Goal: Contribute content

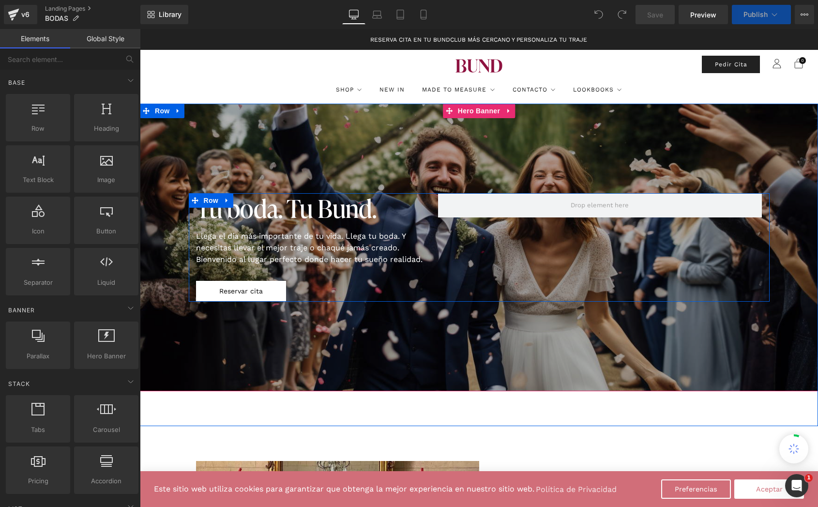
click at [219, 286] on link "Reservar cita" at bounding box center [241, 291] width 90 height 21
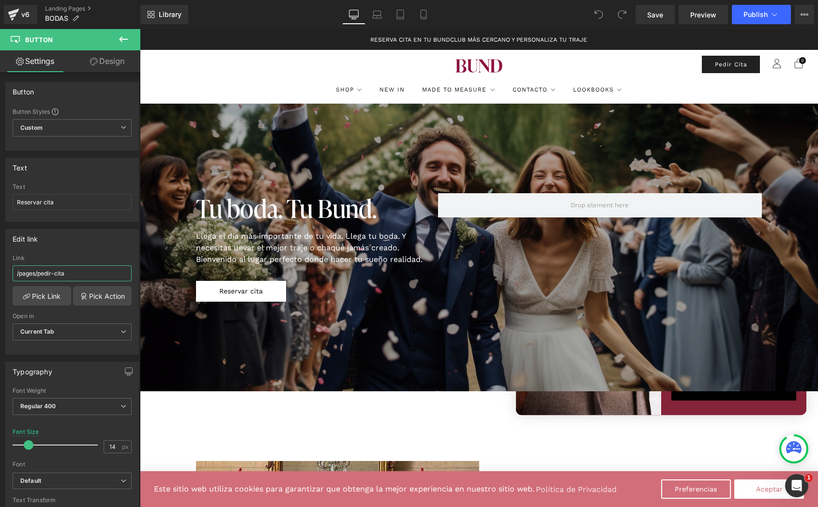
drag, startPoint x: 96, startPoint y: 270, endPoint x: -5, endPoint y: 270, distance: 101.1
click at [0, 270] on html "You are previewing how the will restyle your page. You can not edit Elements in…" at bounding box center [409, 253] width 818 height 507
type input "[URL][DOMAIN_NAME]"
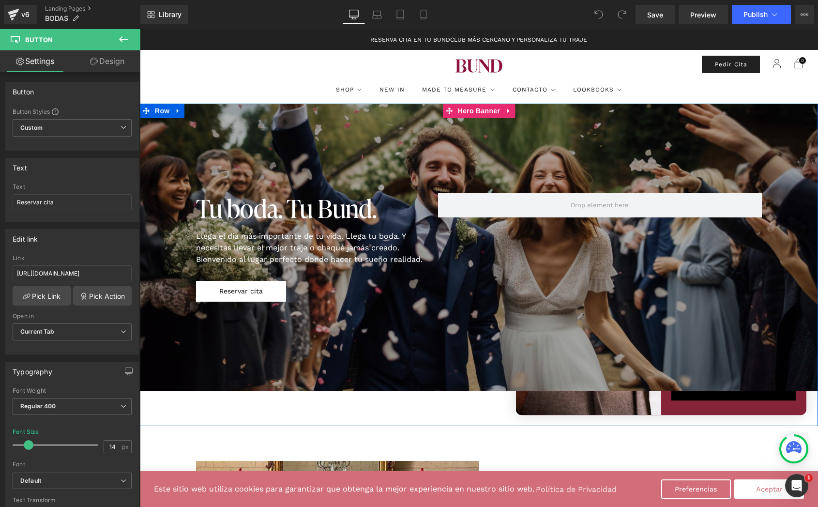
click at [214, 317] on div at bounding box center [479, 247] width 678 height 287
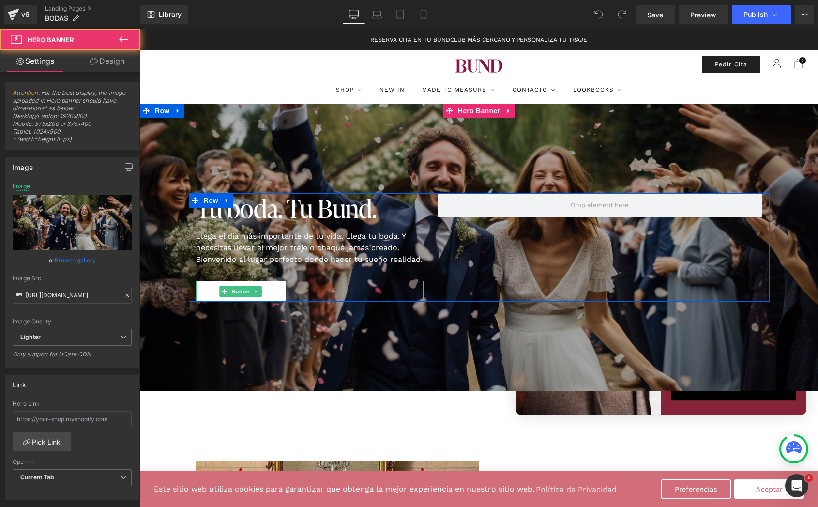
click at [223, 296] on span at bounding box center [224, 292] width 10 height 12
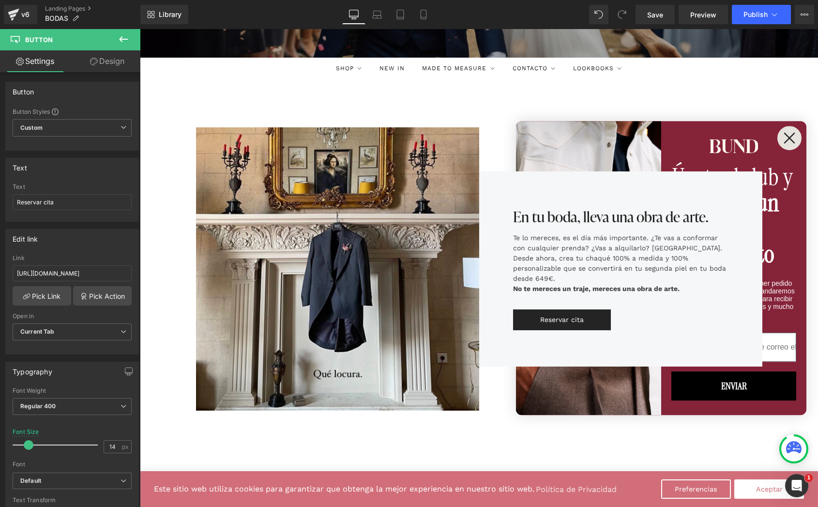
scroll to position [382, 0]
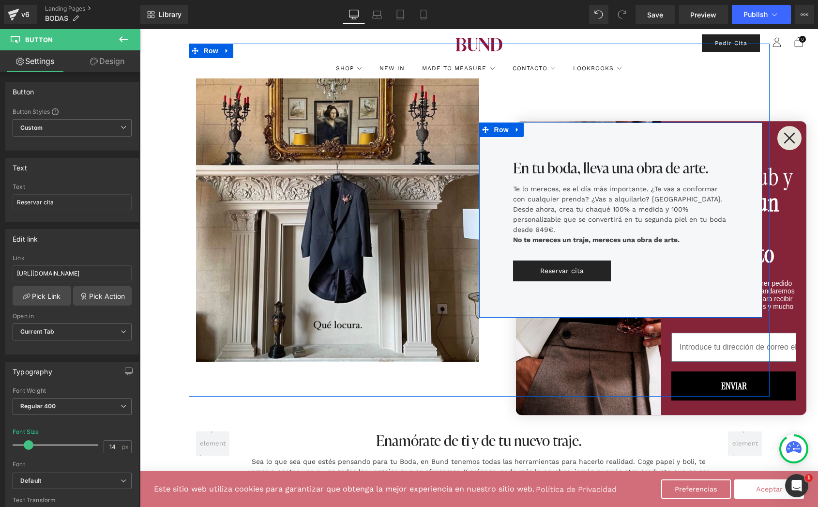
click at [609, 265] on span "Button" at bounding box center [620, 271] width 22 height 12
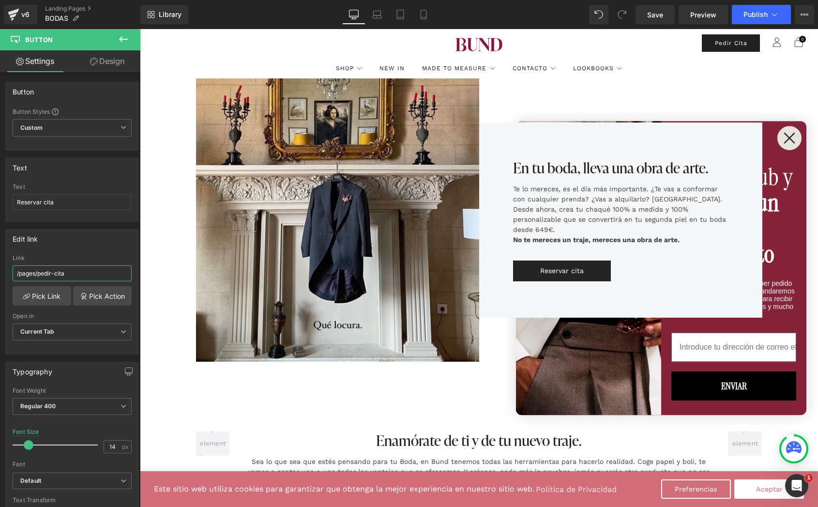
drag, startPoint x: 99, startPoint y: 275, endPoint x: -5, endPoint y: 273, distance: 103.6
click at [0, 273] on html "Button You are previewing how the will restyle your page. You can not edit Elem…" at bounding box center [409, 253] width 818 height 507
paste input "[URL][DOMAIN_NAME]"
type input "[URL][DOMAIN_NAME]"
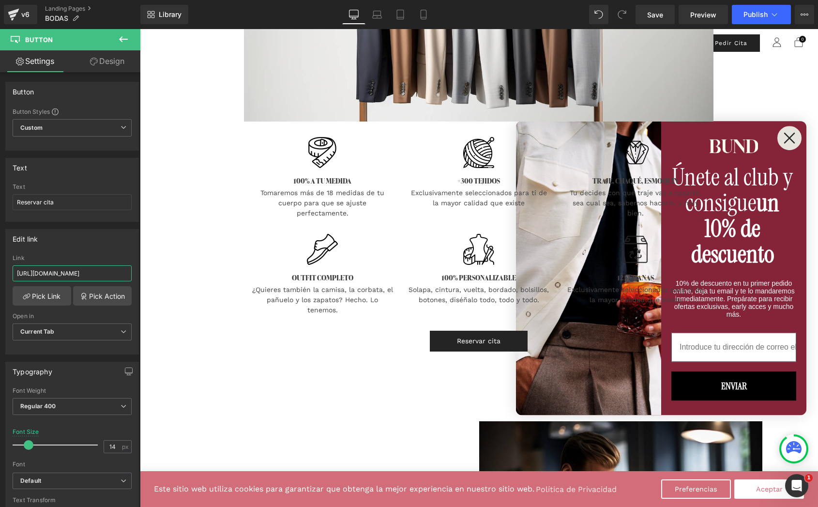
scroll to position [996, 0]
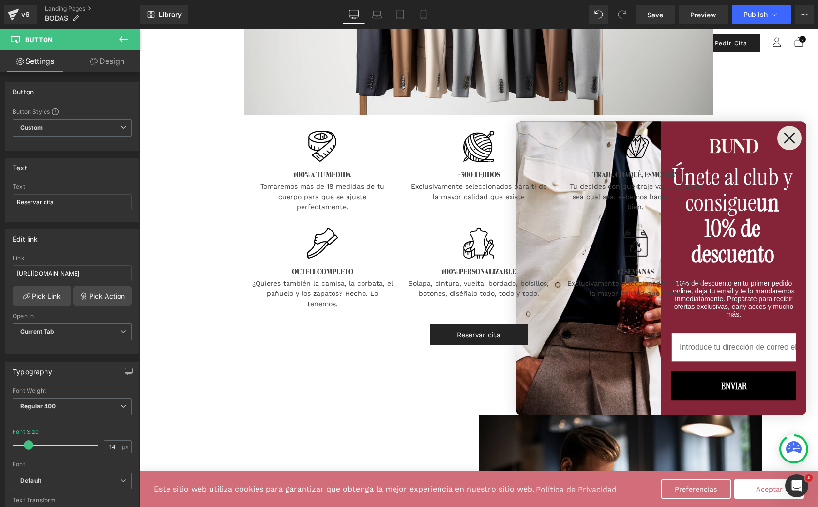
click at [459, 339] on div "Reservar cita Button" at bounding box center [478, 334] width 469 height 21
drag, startPoint x: 79, startPoint y: 272, endPoint x: -5, endPoint y: 272, distance: 83.7
click at [0, 272] on html "Button You are previewing how the will restyle your page. You can not edit Elem…" at bounding box center [409, 253] width 818 height 507
paste input "[URL][DOMAIN_NAME]"
type input "[URL][DOMAIN_NAME]"
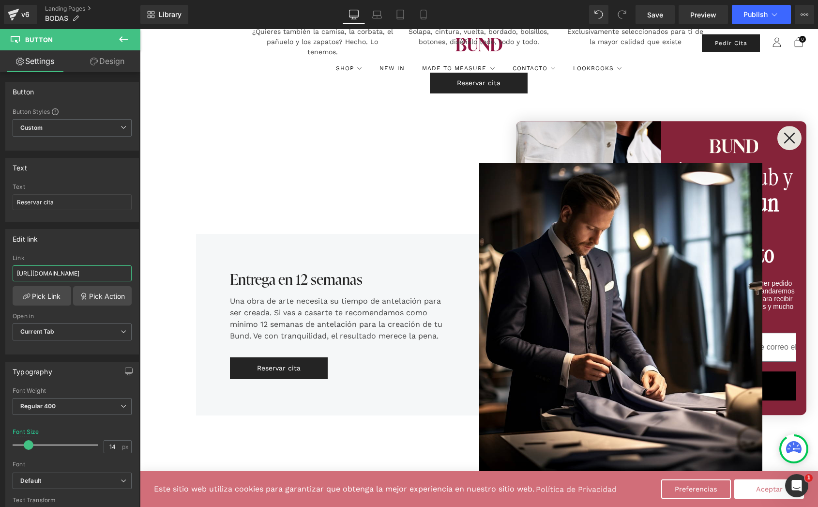
scroll to position [1257, 0]
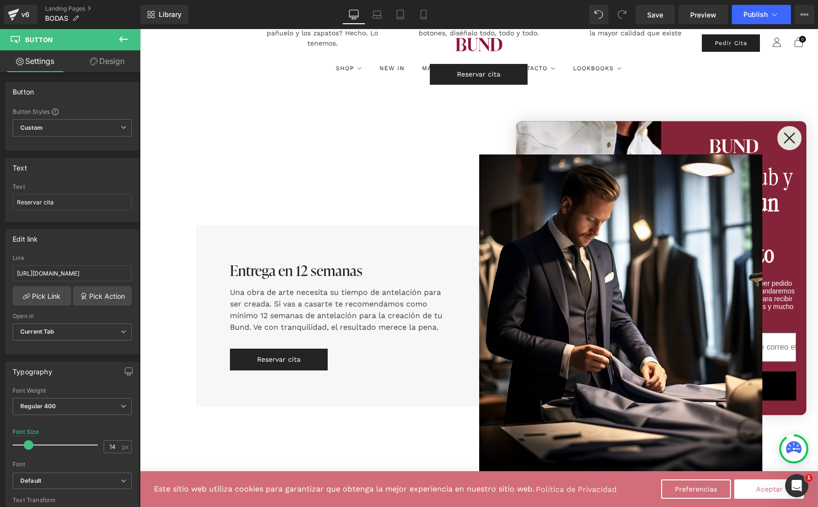
click at [281, 358] on div "Reservar cita Button" at bounding box center [337, 359] width 215 height 22
drag, startPoint x: 81, startPoint y: 272, endPoint x: -5, endPoint y: 272, distance: 86.1
click at [0, 272] on html "Button You are previewing how the will restyle your page. You can not edit Elem…" at bounding box center [409, 253] width 818 height 507
type input "[URL][DOMAIN_NAME]"
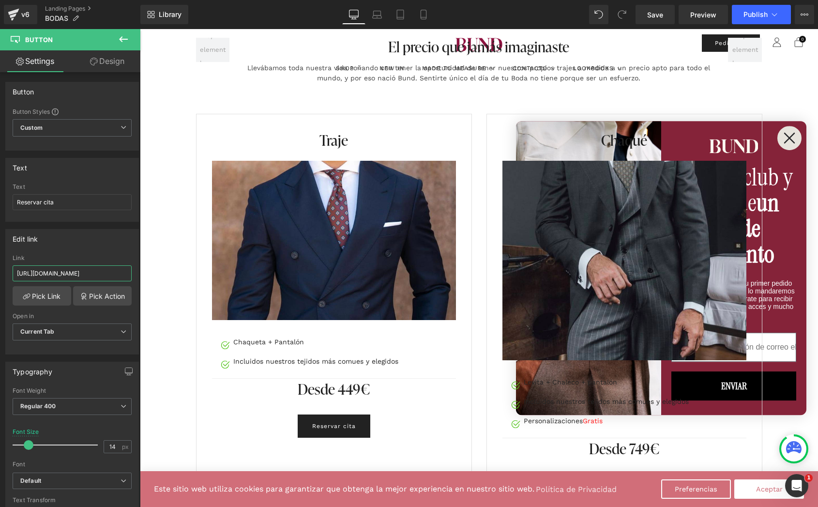
scroll to position [1803, 0]
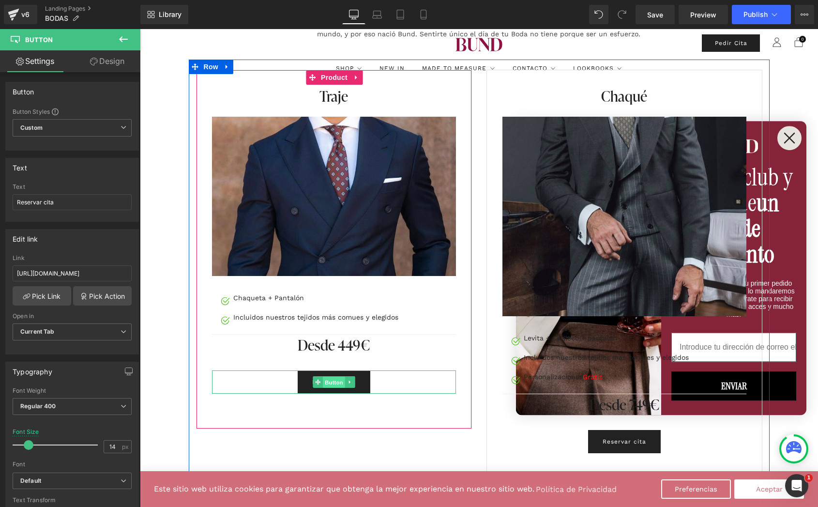
click at [330, 376] on link "Button" at bounding box center [329, 382] width 32 height 12
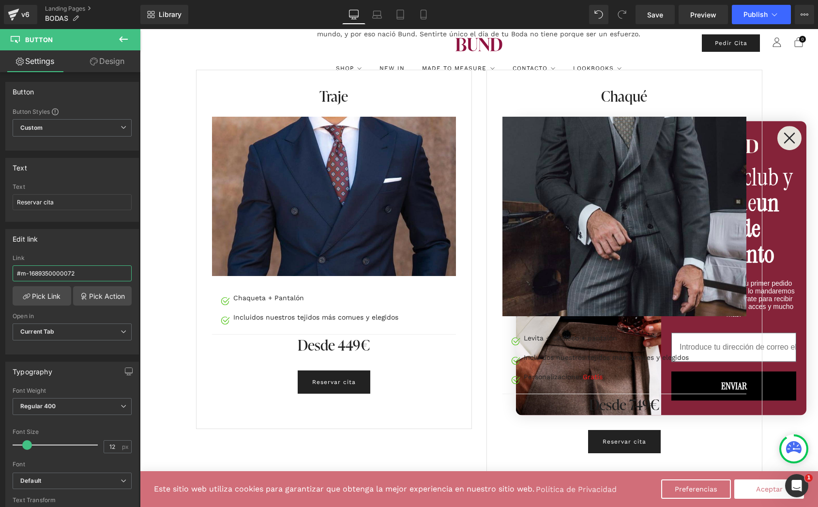
drag, startPoint x: 97, startPoint y: 271, endPoint x: -5, endPoint y: 271, distance: 102.1
click at [0, 271] on html "Button You are previewing how the will restyle your page. You can not edit Elem…" at bounding box center [409, 253] width 818 height 507
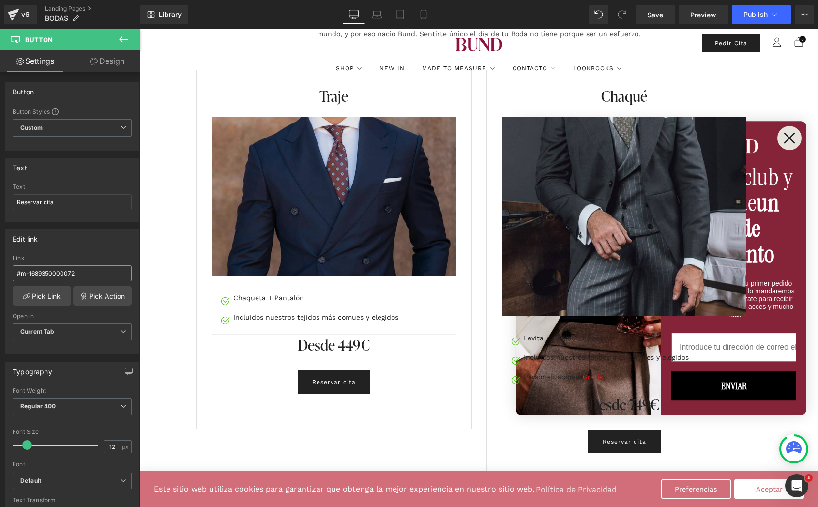
paste input "[URL][DOMAIN_NAME]"
type input "[URL][DOMAIN_NAME]"
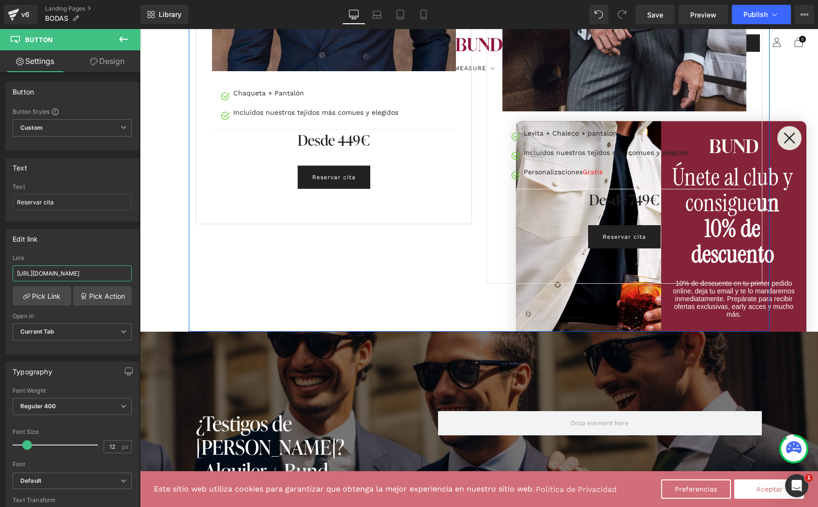
scroll to position [2010, 0]
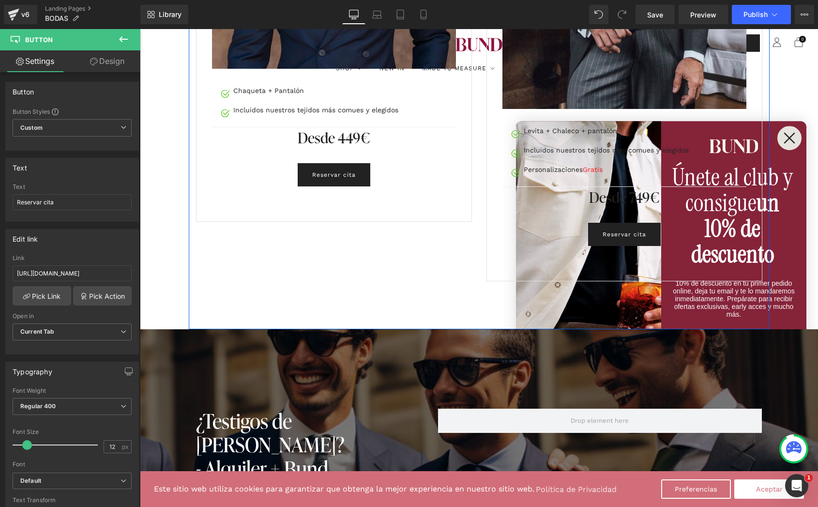
click at [619, 235] on div "Reservar cita Button" at bounding box center [624, 234] width 244 height 23
drag, startPoint x: 89, startPoint y: 273, endPoint x: -5, endPoint y: 273, distance: 93.4
click at [0, 273] on html "Button You are previewing how the will restyle your page. You can not edit Elem…" at bounding box center [409, 253] width 818 height 507
type input "[URL][DOMAIN_NAME]"
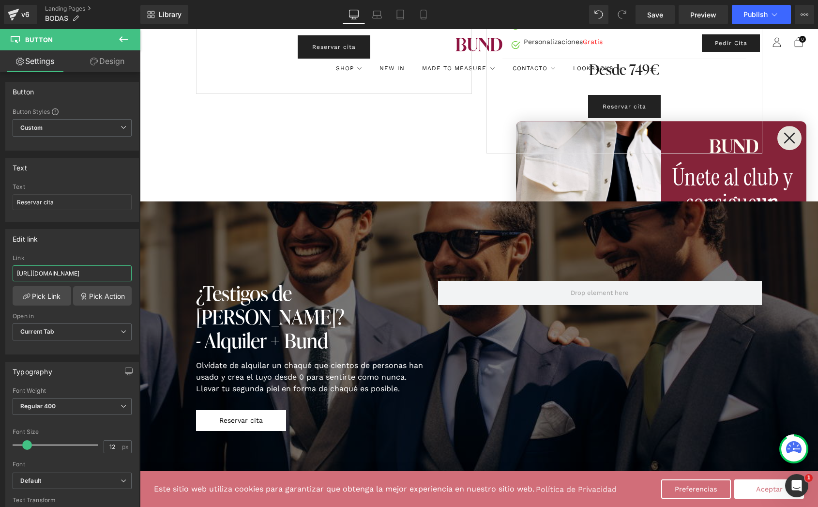
scroll to position [2269, 0]
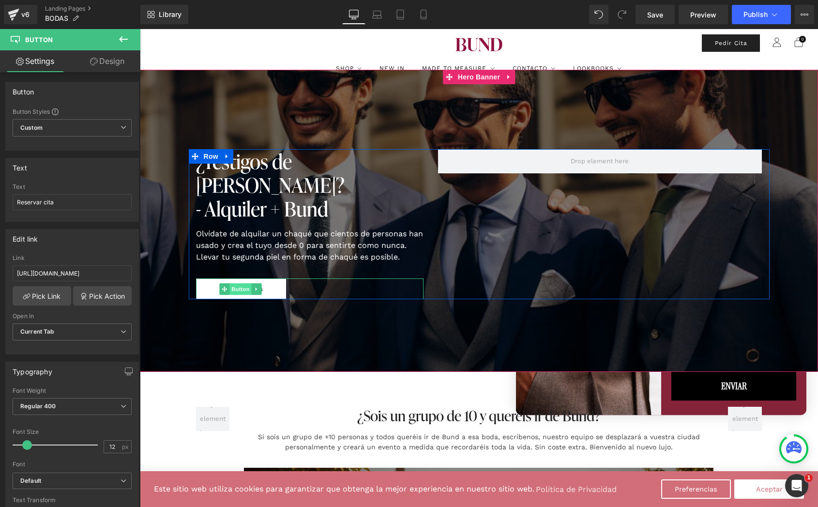
click at [238, 283] on span "Button" at bounding box center [240, 289] width 22 height 12
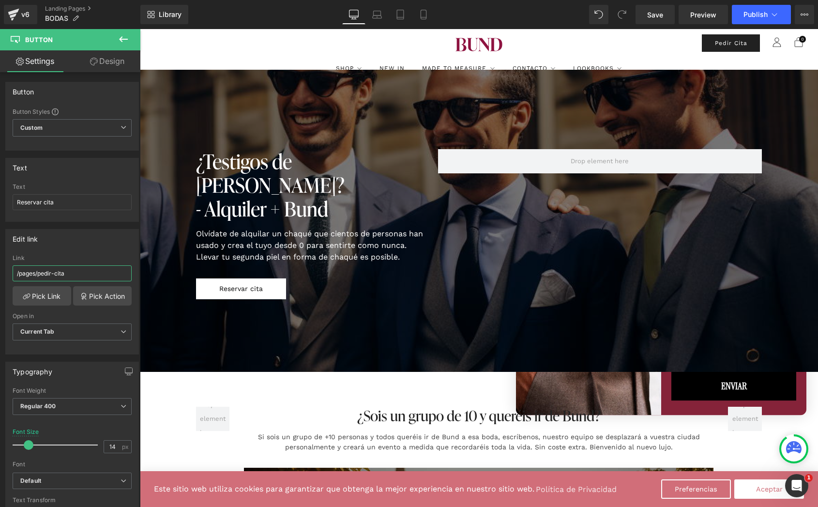
drag, startPoint x: 72, startPoint y: 269, endPoint x: -5, endPoint y: 269, distance: 76.9
click at [0, 269] on html "Button You are previewing how the will restyle your page. You can not edit Elem…" at bounding box center [409, 253] width 818 height 507
click at [111, 276] on input "/pages/pedir-cita" at bounding box center [72, 273] width 119 height 16
drag, startPoint x: 84, startPoint y: 275, endPoint x: -5, endPoint y: 271, distance: 88.7
click at [0, 271] on html "Button You are previewing how the will restyle your page. You can not edit Elem…" at bounding box center [409, 253] width 818 height 507
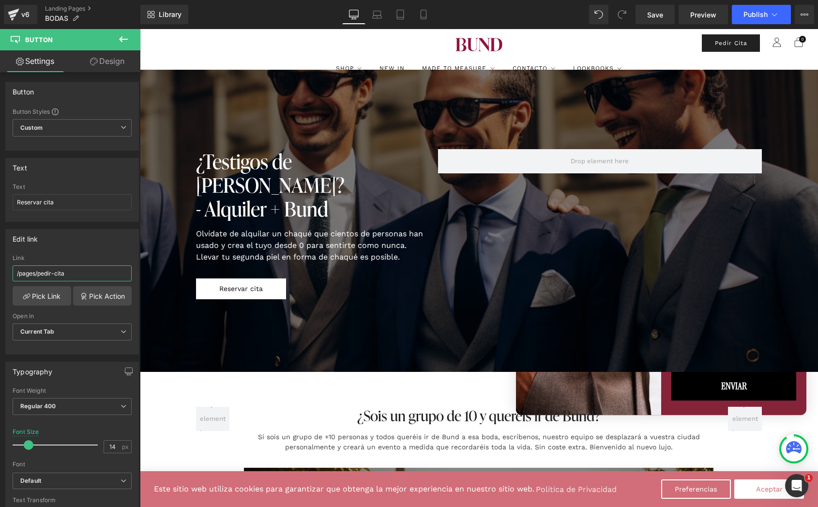
paste input "[URL][DOMAIN_NAME]"
type input "[URL][DOMAIN_NAME]"
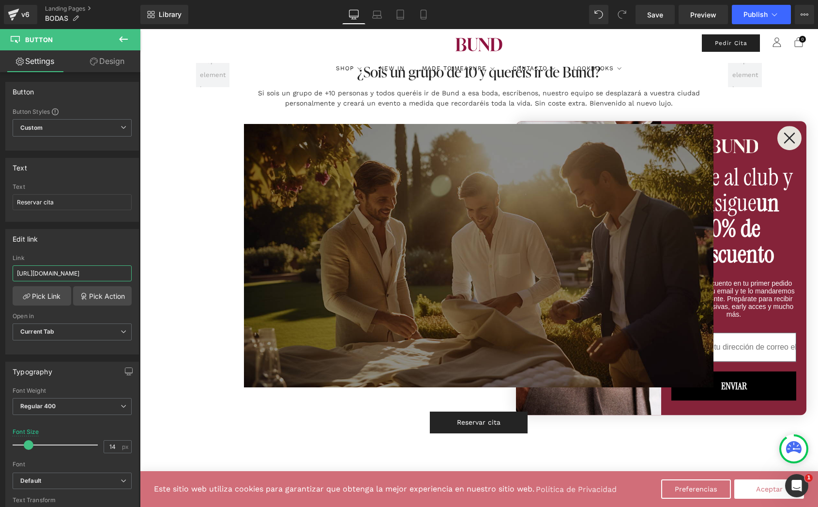
scroll to position [2628, 0]
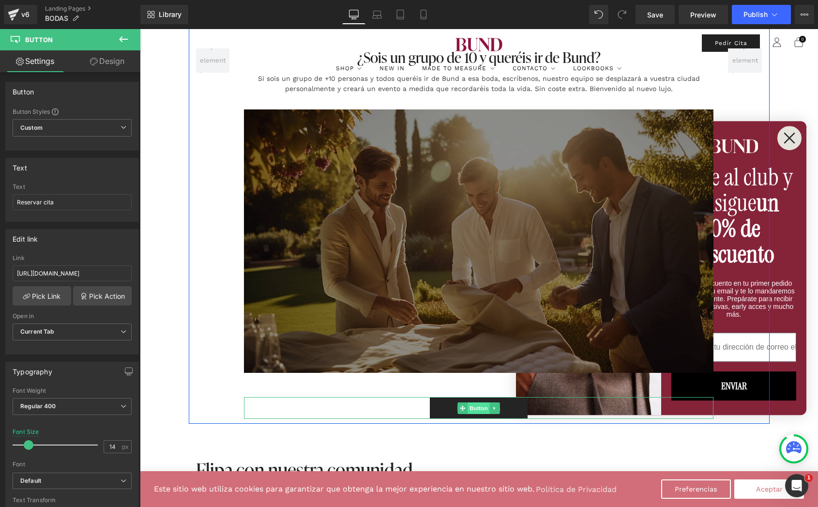
click at [485, 402] on span "Button" at bounding box center [479, 408] width 22 height 12
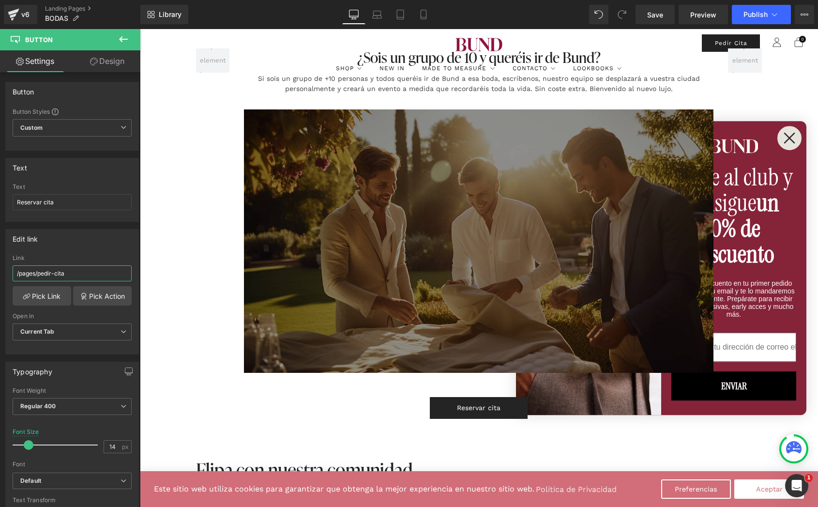
drag, startPoint x: 78, startPoint y: 274, endPoint x: -5, endPoint y: 274, distance: 83.2
click at [0, 274] on html "Button You are previewing how the will restyle your page. You can not edit Elem…" at bounding box center [409, 253] width 818 height 507
paste input "[URL][DOMAIN_NAME]"
type input "[URL][DOMAIN_NAME]"
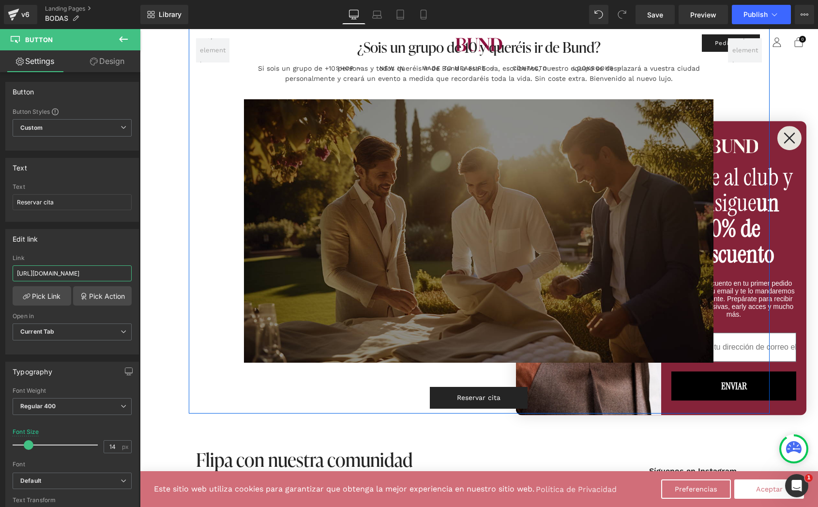
scroll to position [2640, 0]
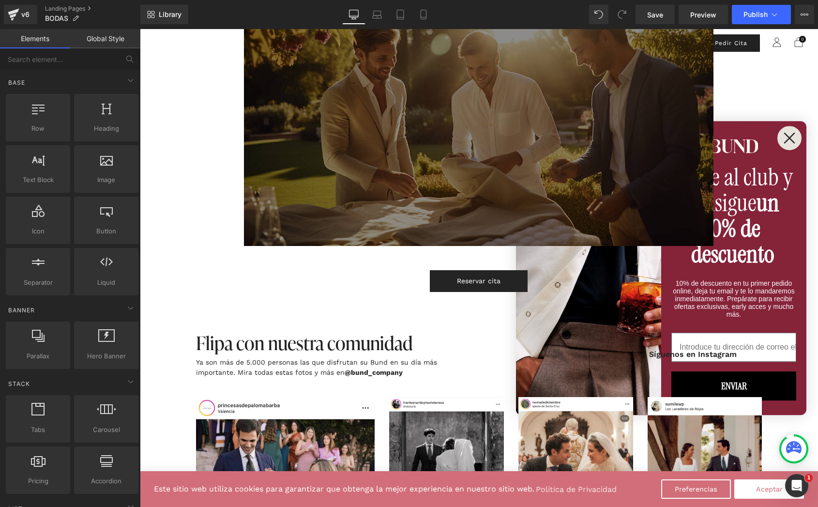
scroll to position [2778, 0]
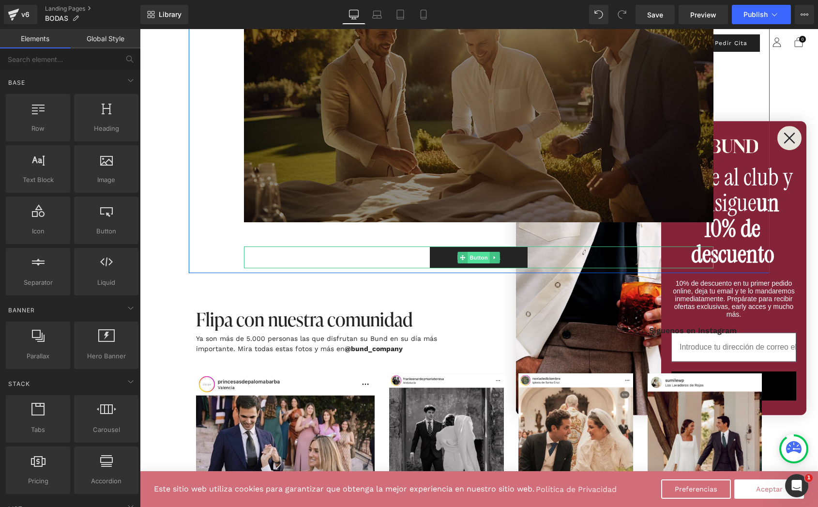
click at [485, 252] on span "Button" at bounding box center [479, 258] width 22 height 12
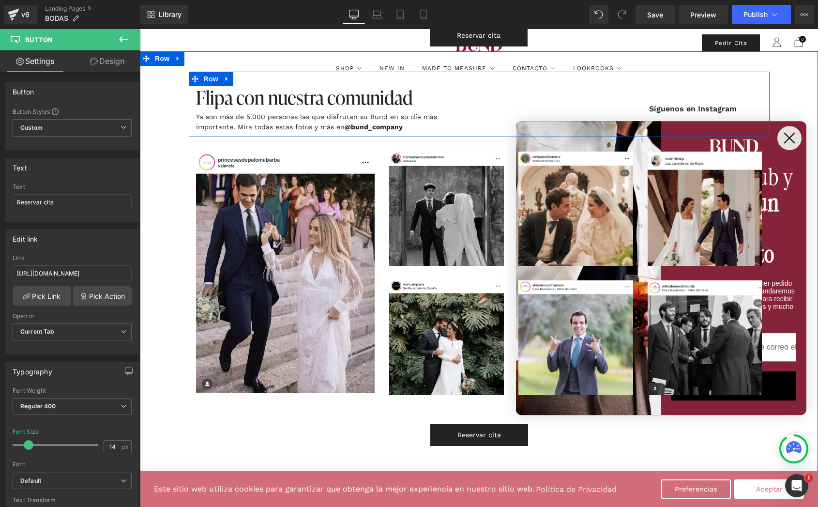
scroll to position [3092, 0]
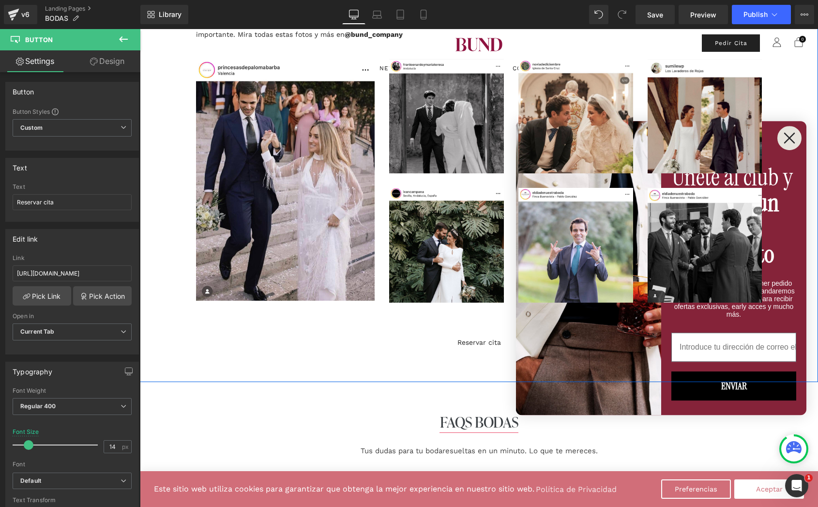
click at [480, 333] on div "Reservar cita Button" at bounding box center [479, 342] width 678 height 22
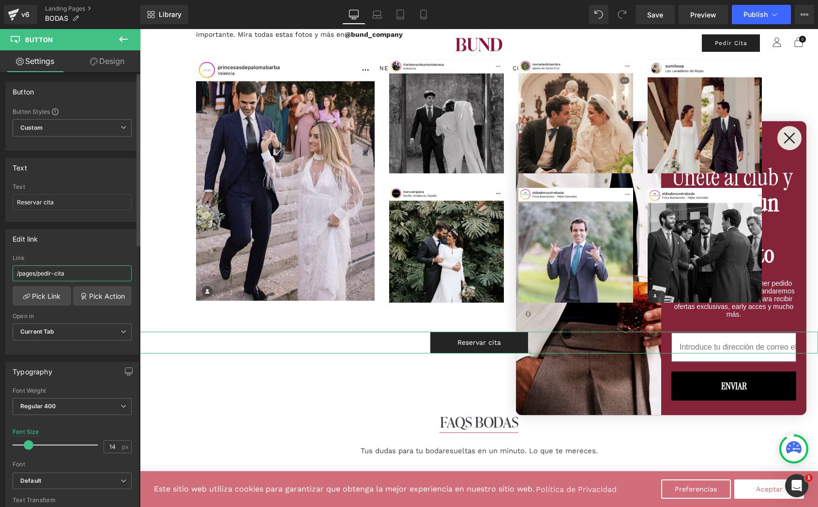
click at [90, 274] on input "/pages/pedir-cita" at bounding box center [72, 273] width 119 height 16
paste input "[URL][DOMAIN_NAME]"
type input "[URL][DOMAIN_NAME]"
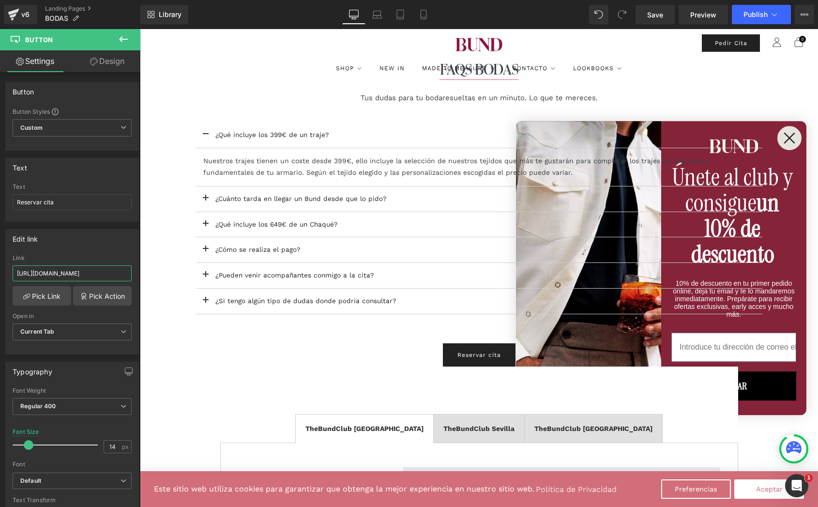
scroll to position [3467, 0]
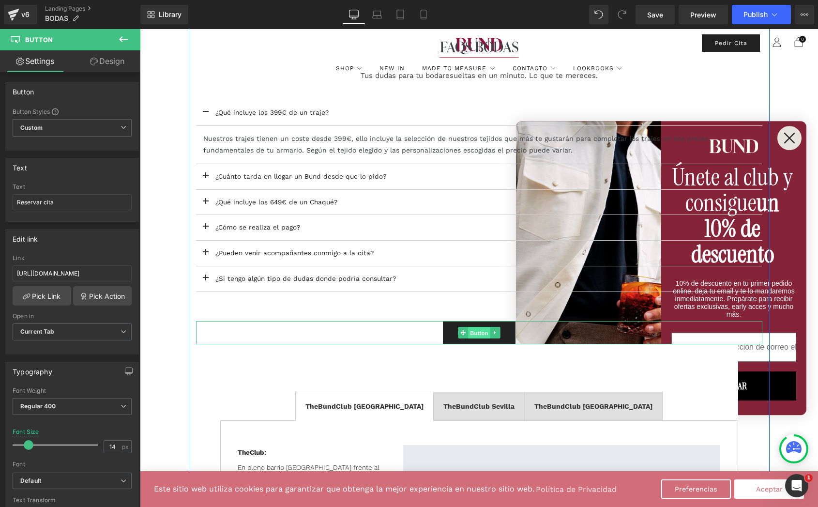
click at [470, 327] on span "Button" at bounding box center [479, 333] width 22 height 12
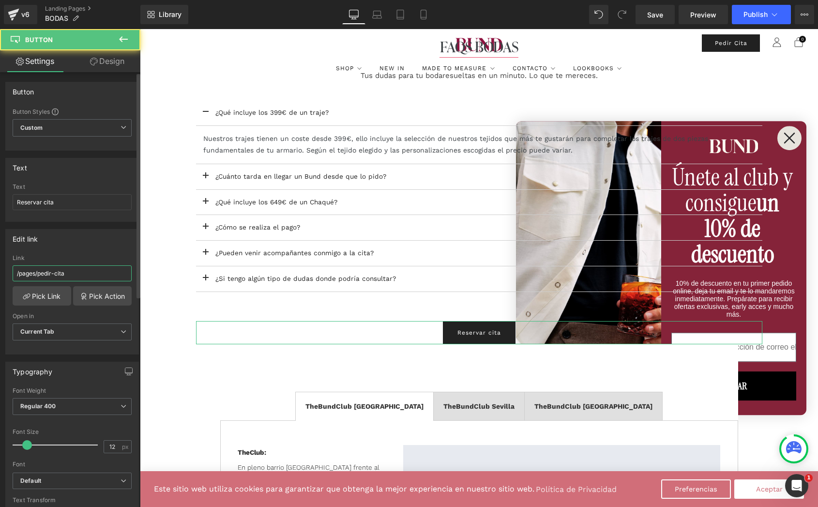
click at [79, 275] on input "/pages/pedir-cita" at bounding box center [72, 273] width 119 height 16
paste input "[URL][DOMAIN_NAME]"
type input "[URL][DOMAIN_NAME]"
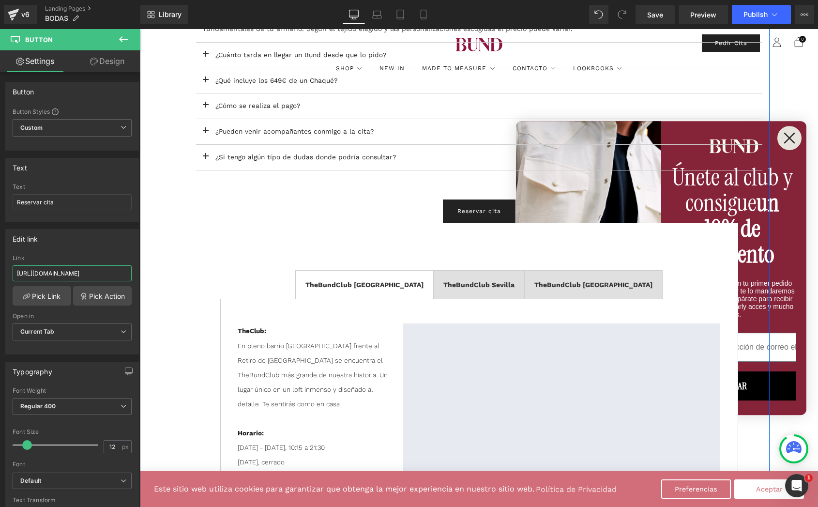
scroll to position [3631, 0]
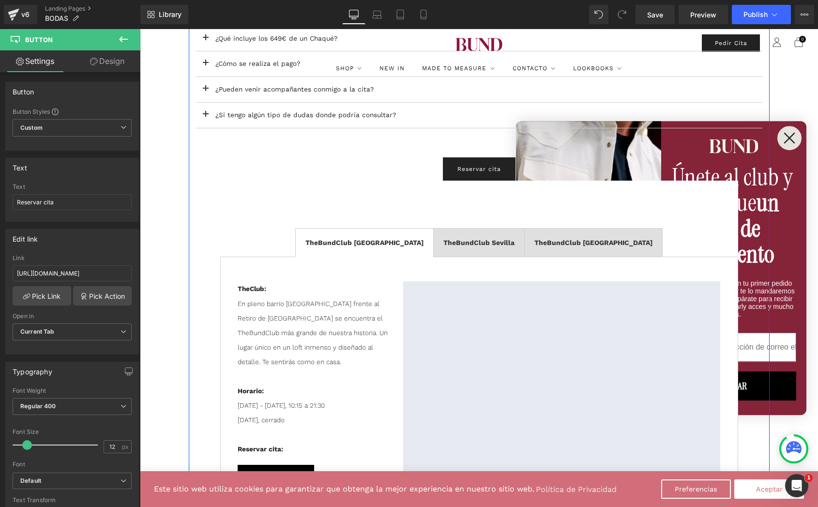
click at [206, 291] on div "FAQS BODAS Heading Separator Tus dudas para tu bodaresueltas en un minuto. Lo q…" at bounding box center [479, 187] width 581 height 631
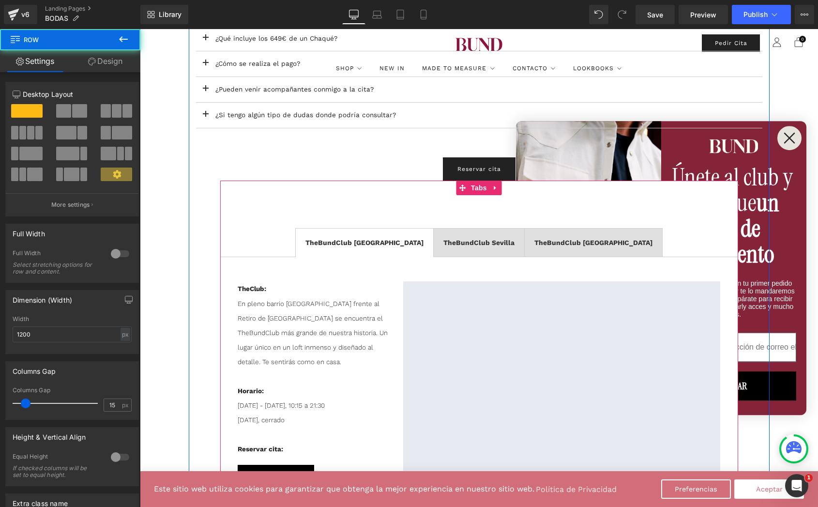
click at [308, 228] on ul "TheBundClub Madrid Text Block TheBundClub Sevilla Text Block TheBundClub Málaga…" at bounding box center [479, 243] width 518 height 30
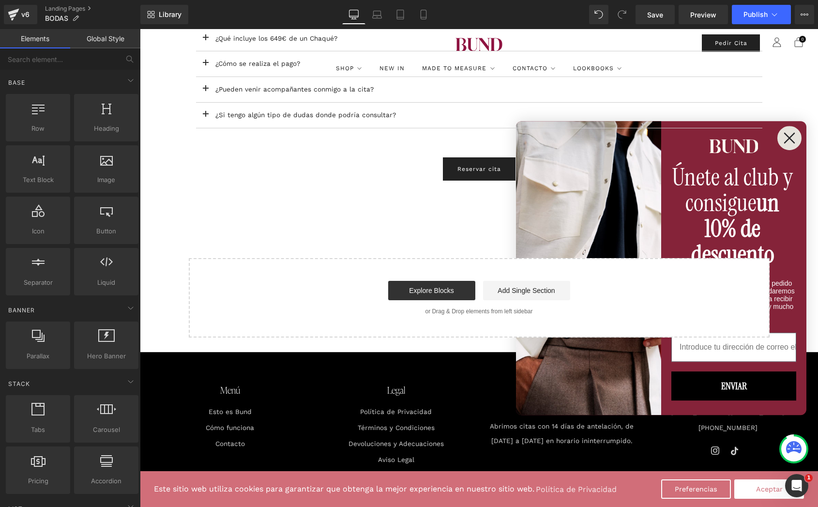
click at [477, 259] on div "Start building your page Explore Blocks Add Single Section or Drag & Drop eleme…" at bounding box center [479, 297] width 579 height 77
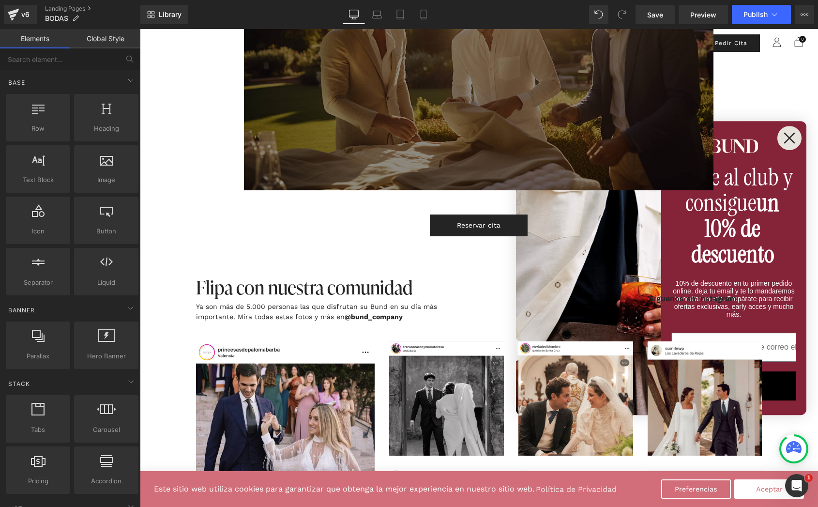
scroll to position [2780, 0]
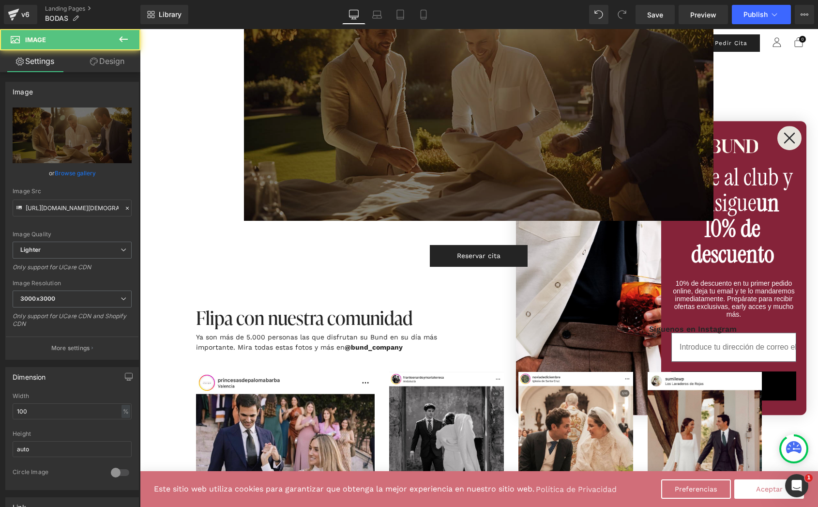
click at [391, 188] on img at bounding box center [478, 88] width 469 height 263
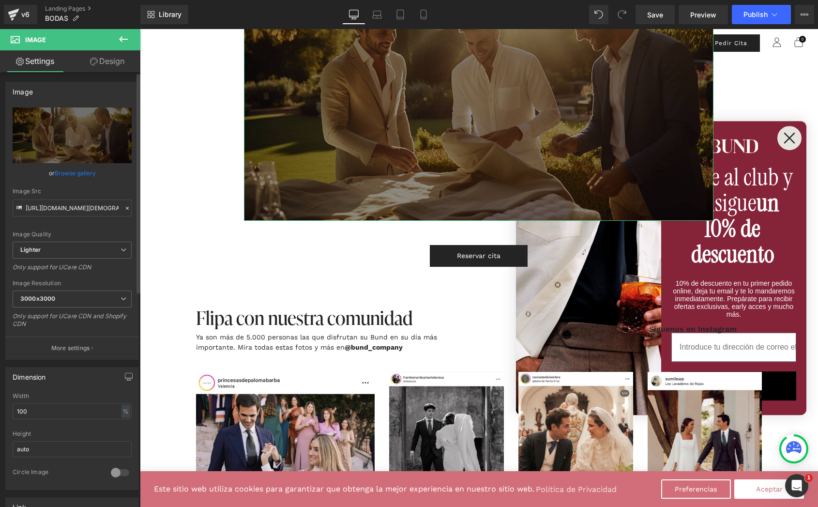
click at [71, 170] on link "Browse gallery" at bounding box center [75, 173] width 41 height 17
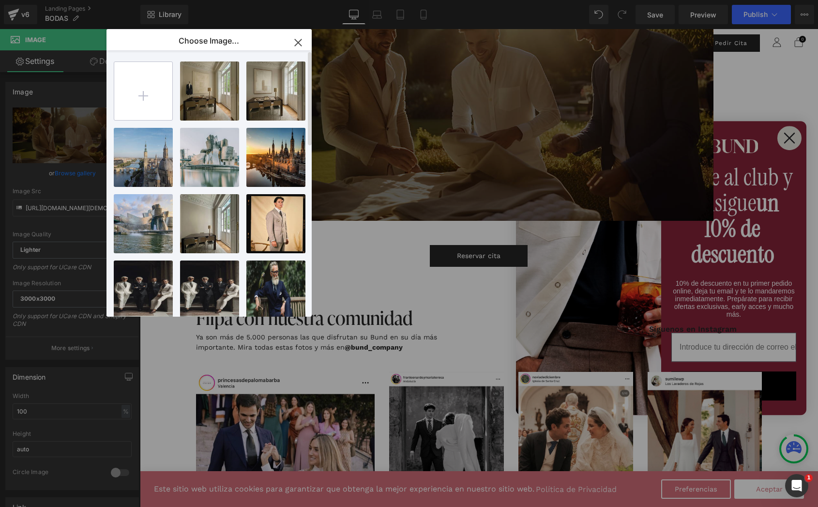
click at [146, 94] on input "file" at bounding box center [143, 91] width 58 height 58
type input "C:\fakepath\0_0.png"
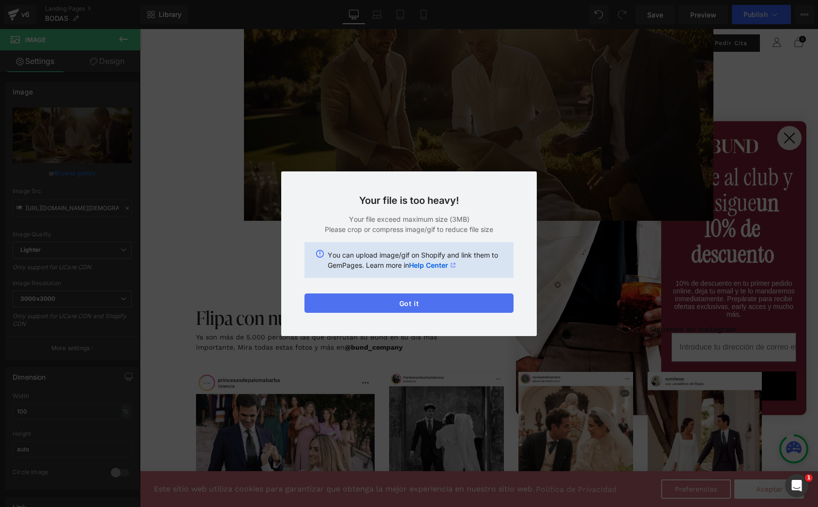
click at [438, 0] on div "Text Color Highlight Color #333333 Choose Image... Back to Library Insert val..…" at bounding box center [409, 0] width 818 height 0
click at [412, 303] on button "Got it" at bounding box center [408, 302] width 209 height 19
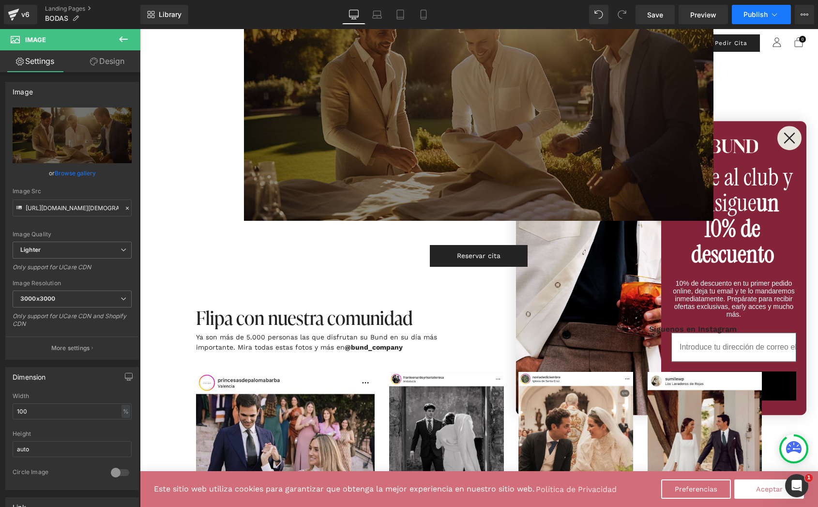
click at [749, 14] on span "Publish" at bounding box center [755, 15] width 24 height 8
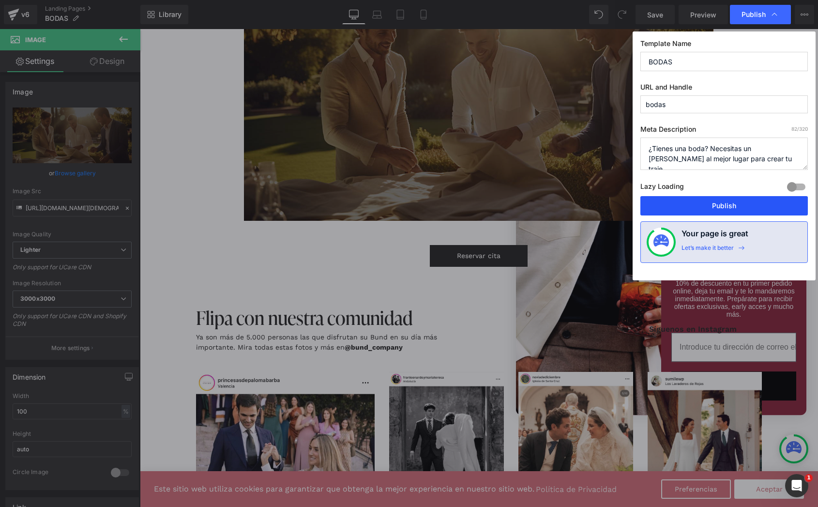
click at [694, 204] on button "Publish" at bounding box center [723, 205] width 167 height 19
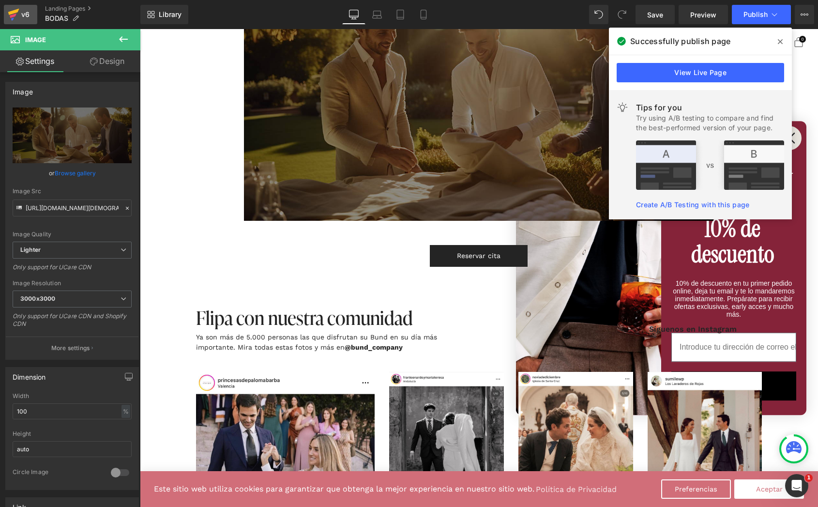
click at [17, 13] on icon at bounding box center [14, 14] width 12 height 24
